Goal: Information Seeking & Learning: Learn about a topic

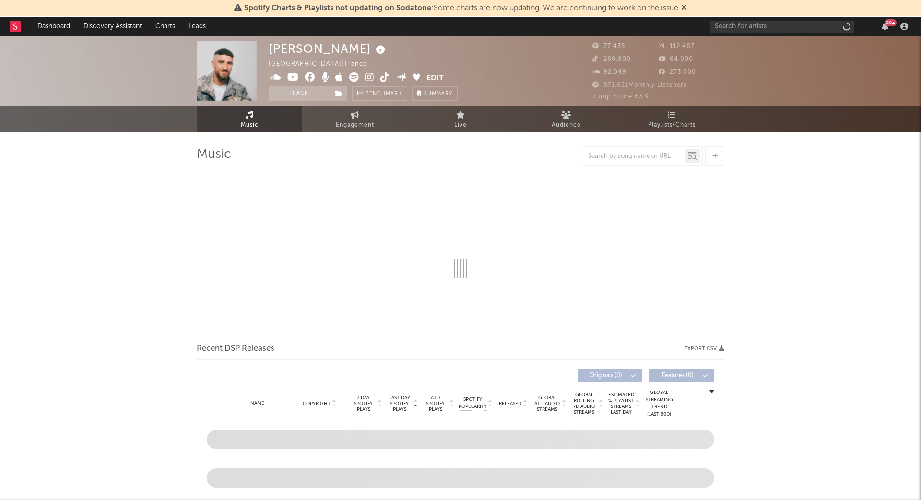
select select "6m"
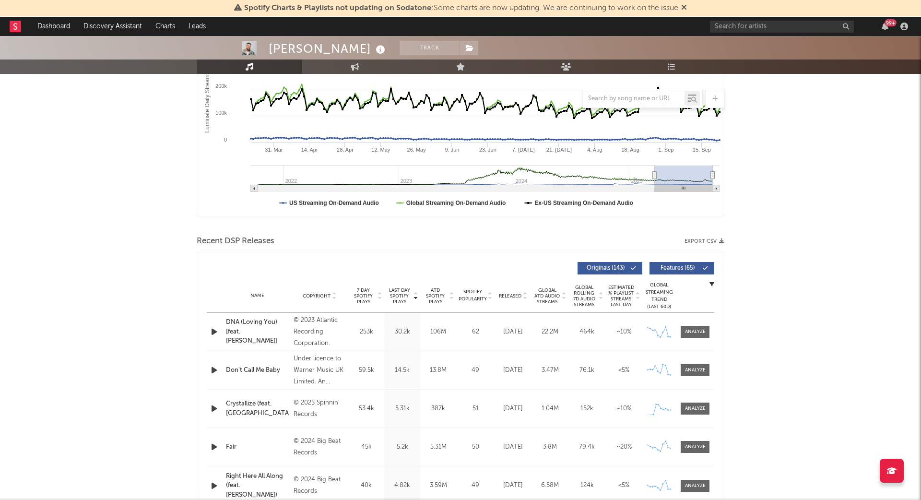
scroll to position [190, 0]
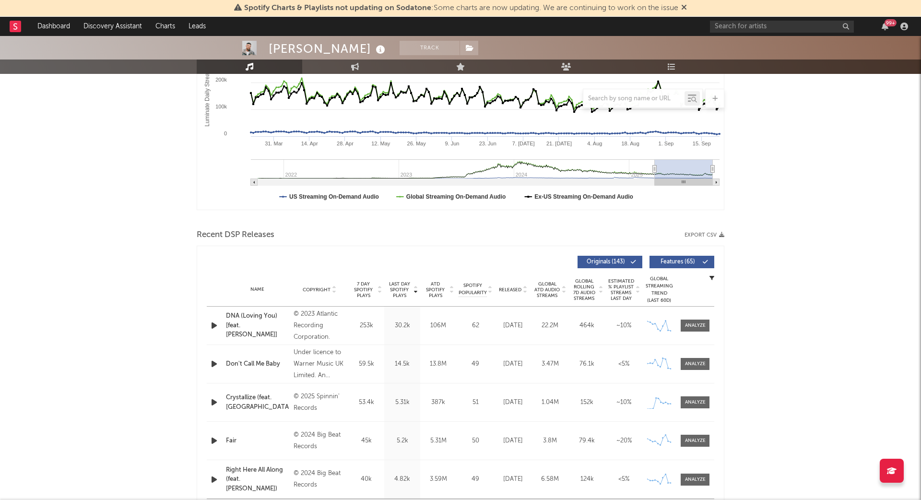
click at [679, 400] on div at bounding box center [693, 402] width 31 height 12
click at [690, 400] on div at bounding box center [695, 402] width 21 height 7
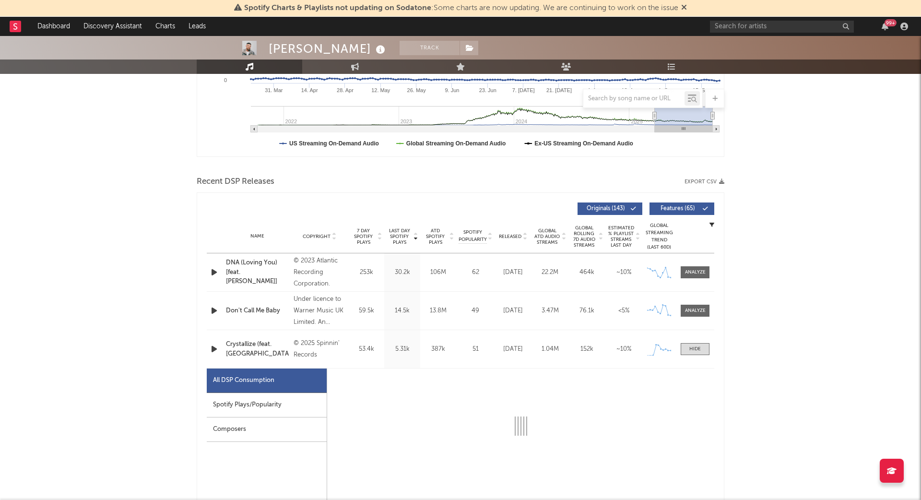
scroll to position [298, 0]
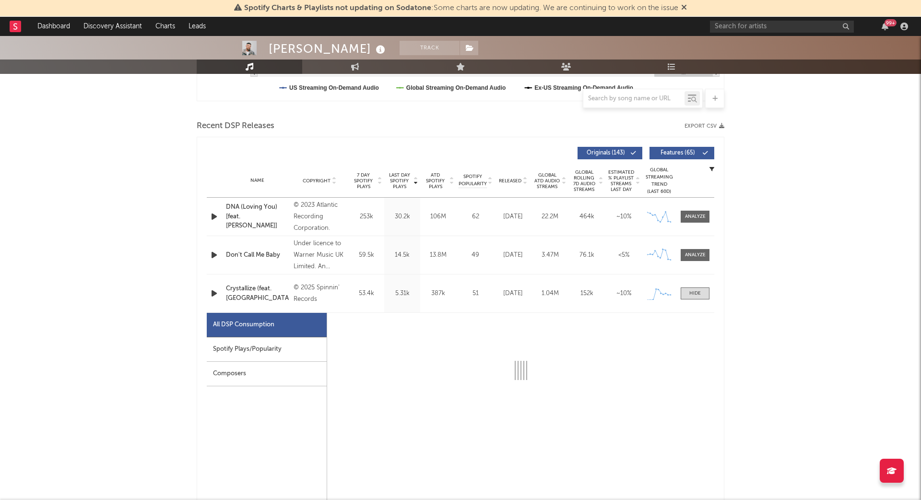
click at [289, 347] on div "Spotify Plays/Popularity" at bounding box center [267, 349] width 120 height 24
select select "1w"
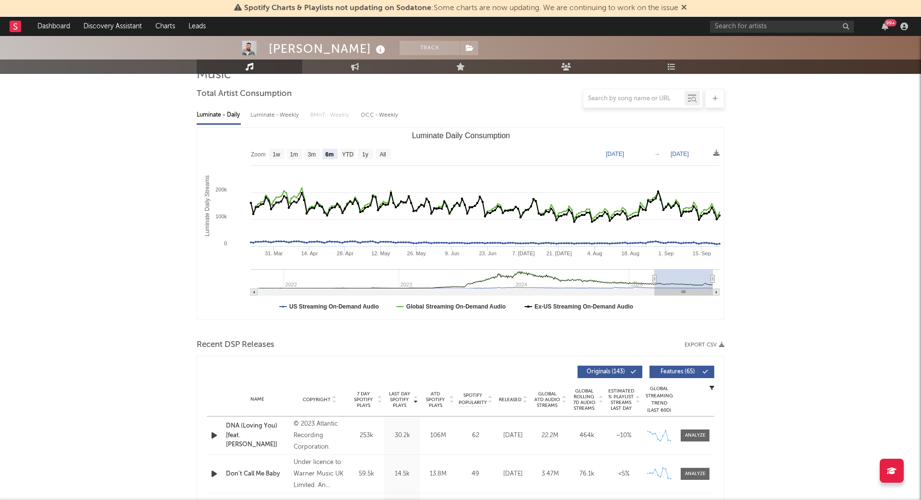
scroll to position [0, 0]
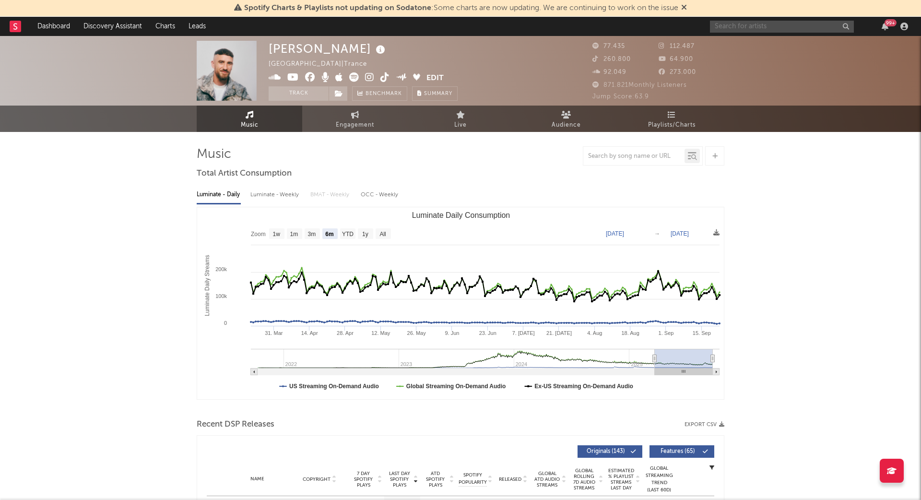
click at [761, 30] on input "text" at bounding box center [782, 27] width 144 height 12
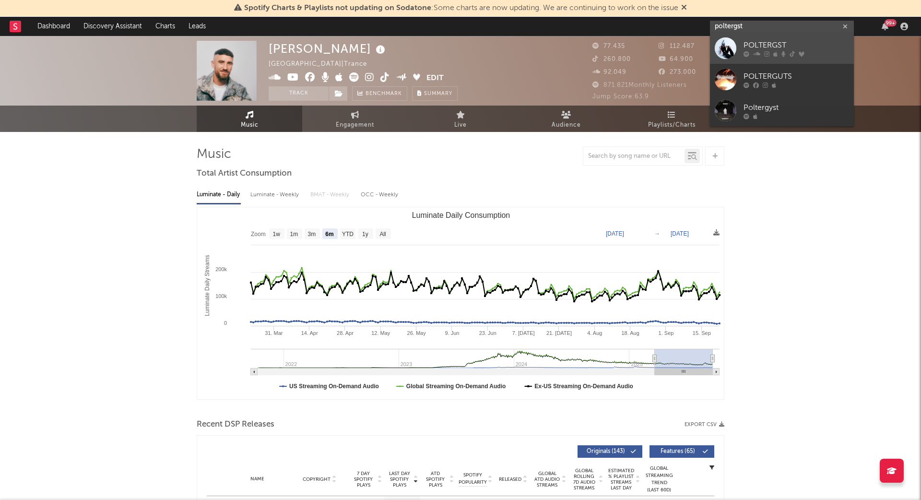
type input "poltergst"
click at [772, 40] on div "POLTERGST" at bounding box center [797, 46] width 106 height 12
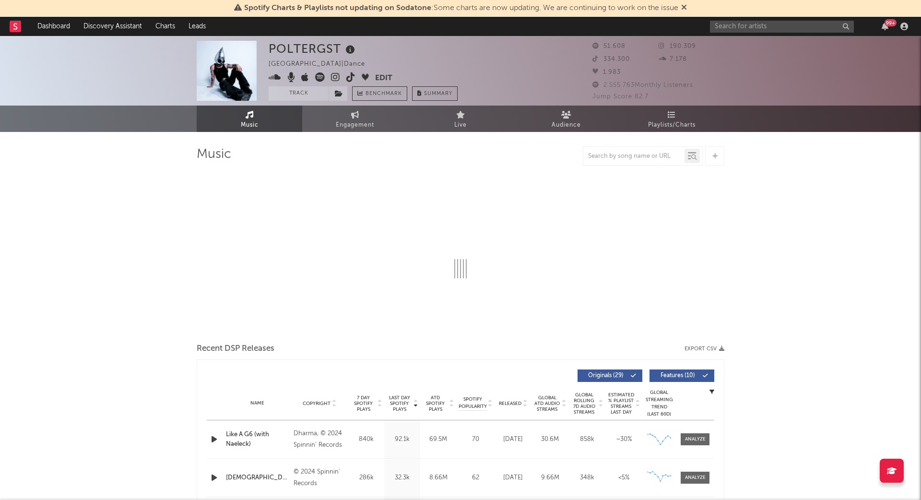
select select "6m"
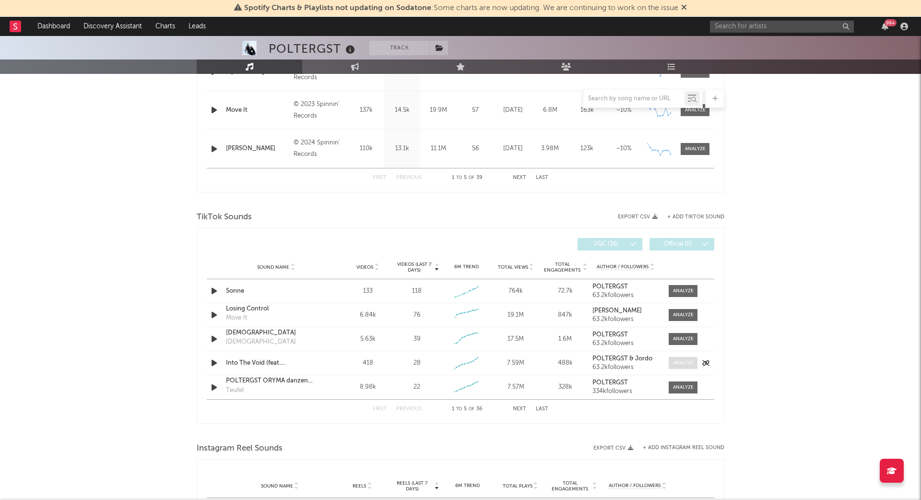
scroll to position [344, 0]
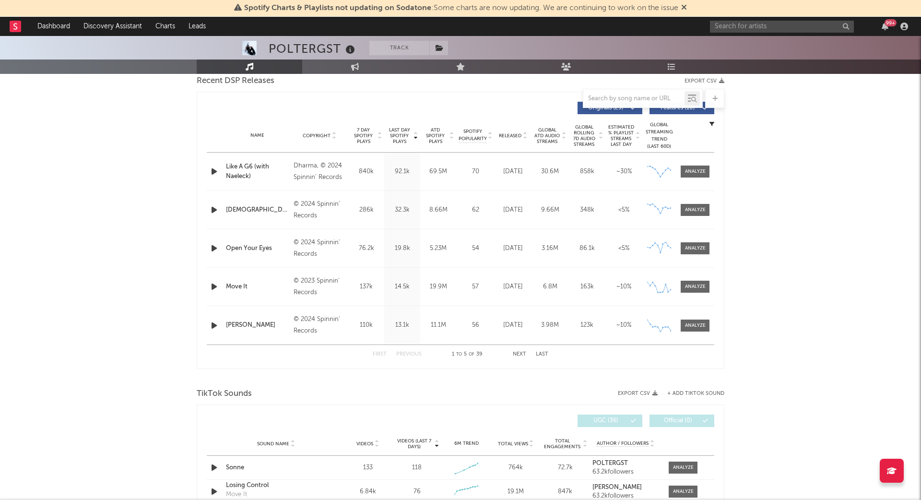
click at [515, 352] on button "Next" at bounding box center [519, 354] width 13 height 5
click at [694, 166] on span at bounding box center [695, 172] width 29 height 12
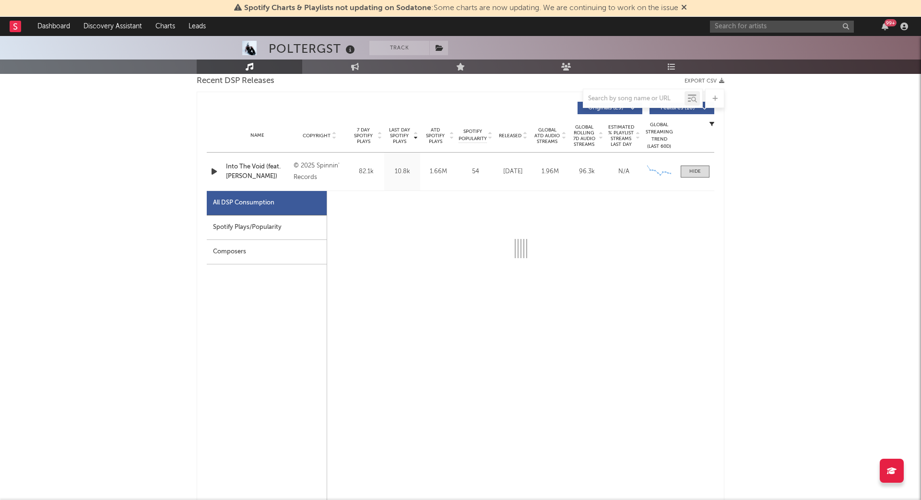
select select "1w"
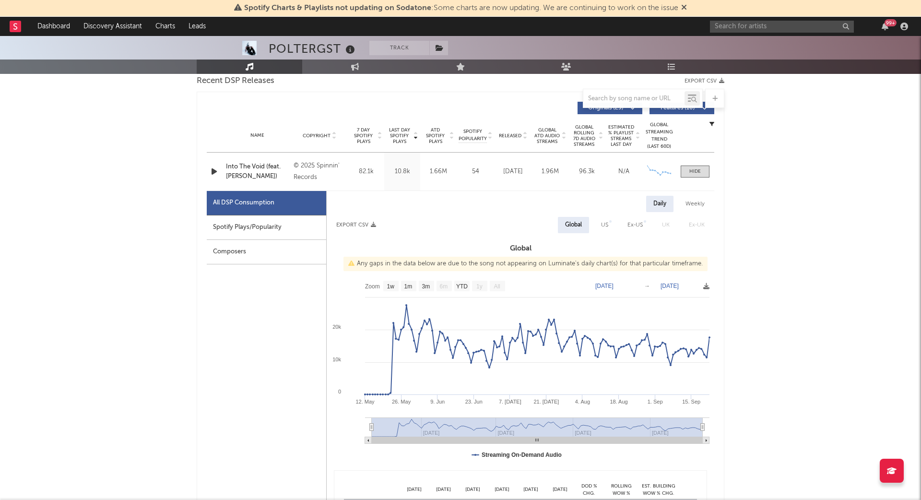
click at [275, 225] on div "Spotify Plays/Popularity" at bounding box center [266, 227] width 119 height 24
select select "1w"
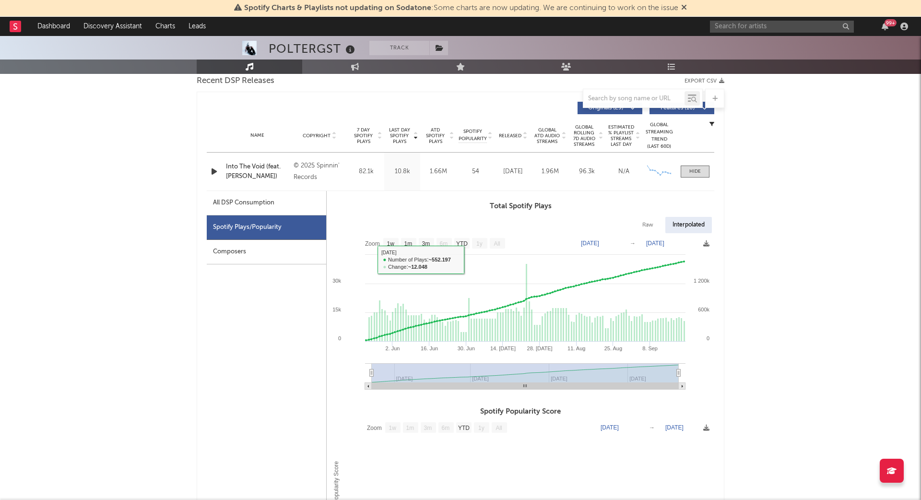
click at [302, 195] on div "All DSP Consumption" at bounding box center [266, 203] width 119 height 24
select select "1w"
